Goal: Check status: Check status

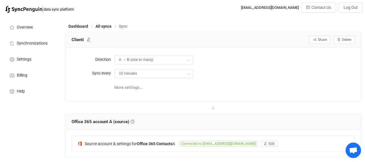
scroll to position [326, 0]
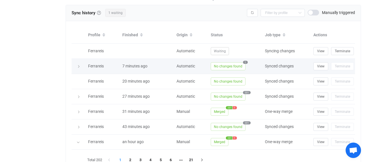
click at [234, 62] on span "No changes found" at bounding box center [228, 66] width 35 height 8
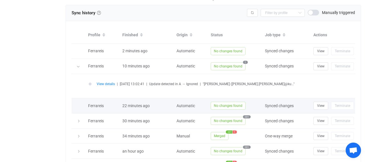
click at [212, 102] on span "No changes found" at bounding box center [228, 105] width 35 height 8
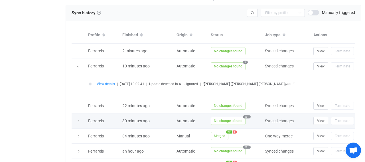
click at [216, 119] on span "No changes found" at bounding box center [228, 121] width 35 height 8
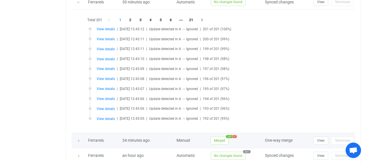
scroll to position [474, 0]
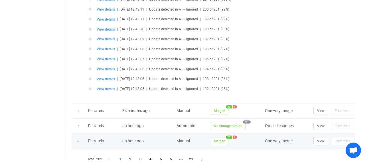
click at [221, 138] on span "Merged" at bounding box center [220, 141] width 18 height 8
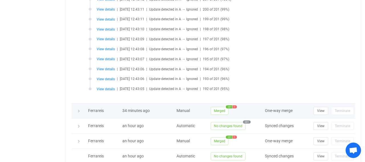
click at [211, 108] on span "Merged" at bounding box center [220, 111] width 18 height 8
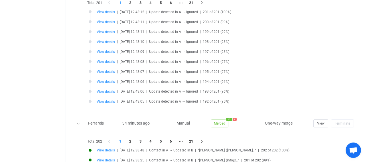
scroll to position [415, 0]
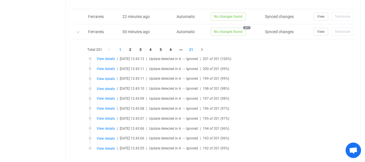
click at [191, 48] on li "21" at bounding box center [191, 50] width 10 height 8
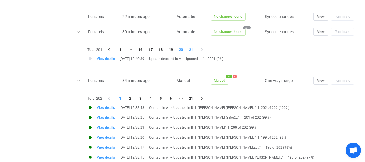
click at [182, 47] on li "20" at bounding box center [181, 50] width 10 height 8
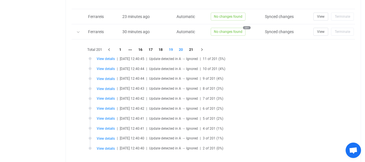
click at [174, 47] on li "19" at bounding box center [171, 50] width 10 height 8
click at [164, 46] on li "18" at bounding box center [161, 50] width 10 height 8
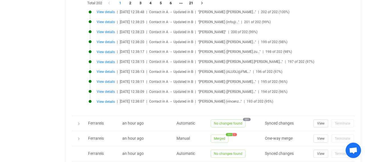
scroll to position [662, 0]
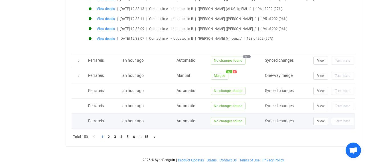
click at [219, 118] on span "No changes found" at bounding box center [228, 121] width 35 height 8
click at [224, 121] on span "No changes found" at bounding box center [228, 121] width 35 height 8
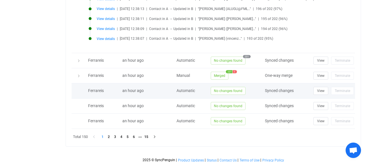
click at [227, 92] on td "No changes found" at bounding box center [235, 90] width 54 height 15
click at [187, 90] on div "Automatic" at bounding box center [191, 90] width 34 height 7
click at [132, 89] on span "an hour ago" at bounding box center [132, 90] width 21 height 5
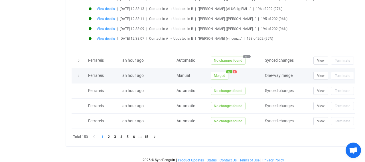
click at [216, 73] on span "Merged" at bounding box center [220, 76] width 18 height 8
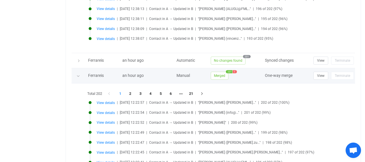
click at [216, 73] on span "Merged" at bounding box center [220, 76] width 18 height 8
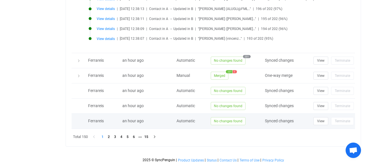
click at [222, 117] on span "No changes found" at bounding box center [228, 121] width 35 height 8
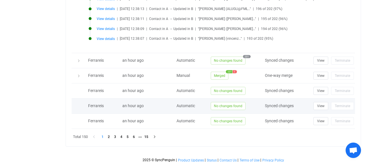
click at [223, 105] on span "No changes found" at bounding box center [228, 106] width 35 height 8
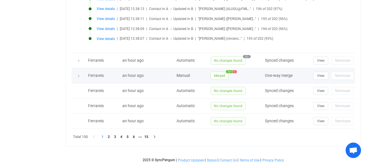
click at [228, 70] on span "201" at bounding box center [229, 71] width 7 height 3
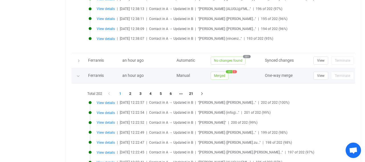
click at [228, 70] on span "201" at bounding box center [229, 71] width 7 height 3
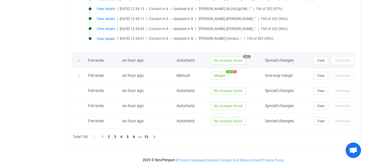
click at [227, 58] on span "No changes found" at bounding box center [228, 60] width 35 height 8
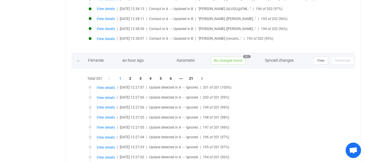
click at [227, 58] on span "No changes found" at bounding box center [228, 60] width 35 height 8
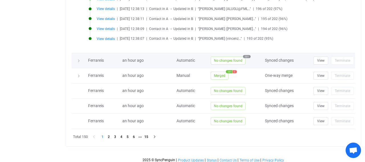
click at [244, 55] on span "201" at bounding box center [247, 56] width 8 height 3
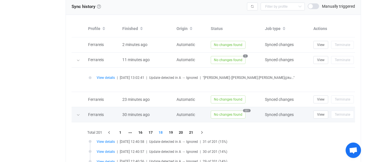
scroll to position [307, 0]
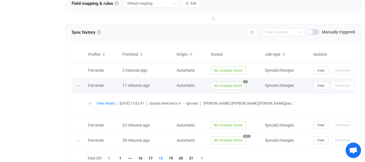
click at [220, 83] on span "No changes found" at bounding box center [228, 86] width 35 height 8
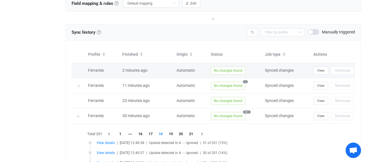
click at [221, 70] on span "No changes found" at bounding box center [228, 70] width 35 height 8
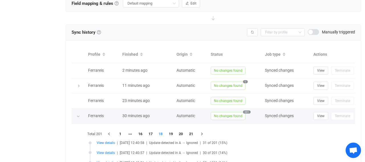
click at [79, 115] on icon at bounding box center [77, 115] width 3 height 3
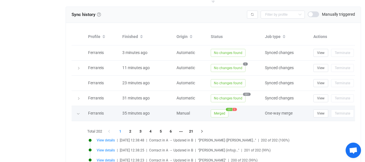
scroll to position [336, 0]
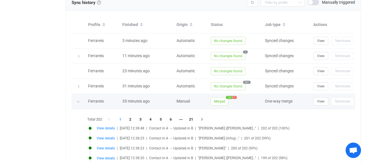
click at [80, 97] on div at bounding box center [79, 101] width 6 height 8
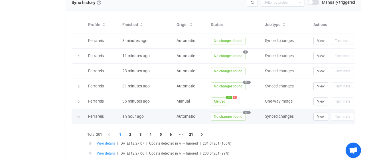
click at [79, 115] on icon at bounding box center [77, 116] width 3 height 3
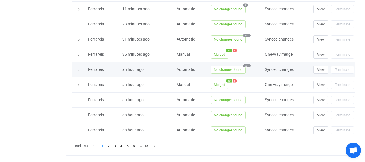
scroll to position [393, 0]
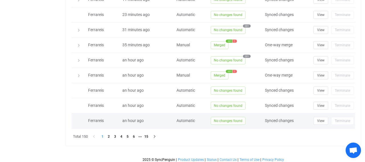
click at [225, 117] on span "No changes found" at bounding box center [228, 121] width 35 height 8
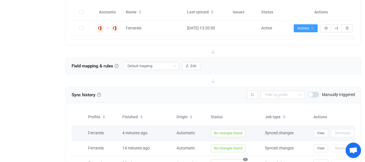
scroll to position [274, 0]
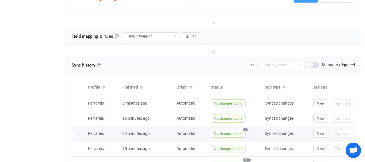
click at [228, 135] on td "No changes found 1" at bounding box center [235, 133] width 54 height 15
click at [228, 131] on span "No changes found" at bounding box center [228, 133] width 35 height 8
